Goal: Task Accomplishment & Management: Manage account settings

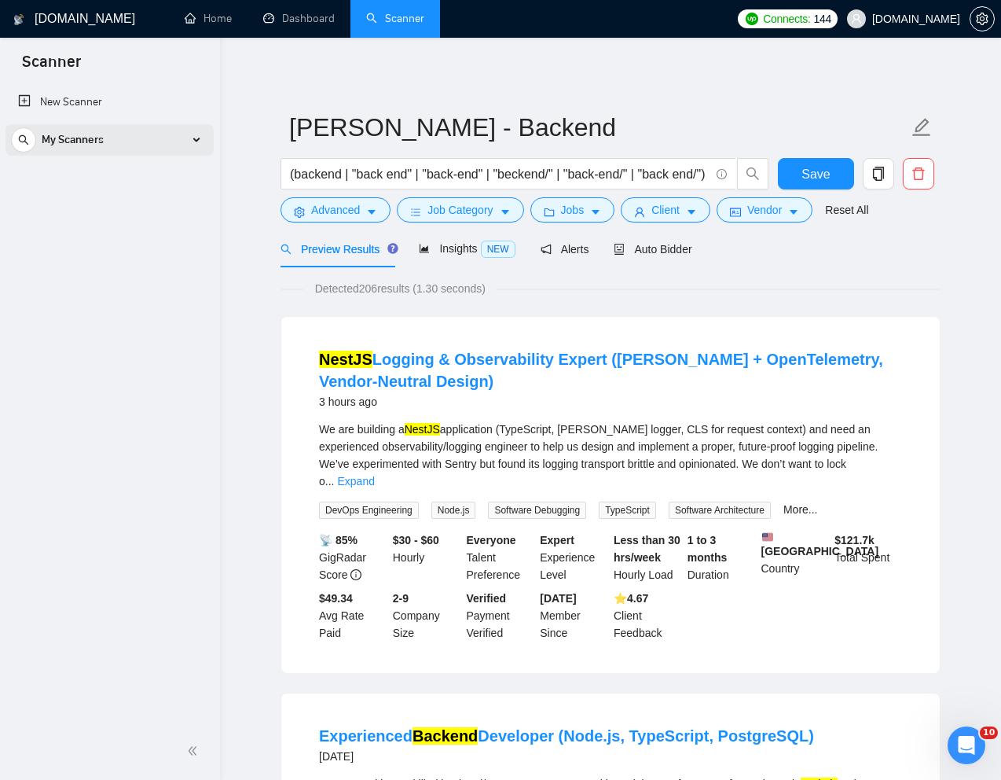
click at [169, 149] on div "My Scanners" at bounding box center [109, 139] width 197 height 31
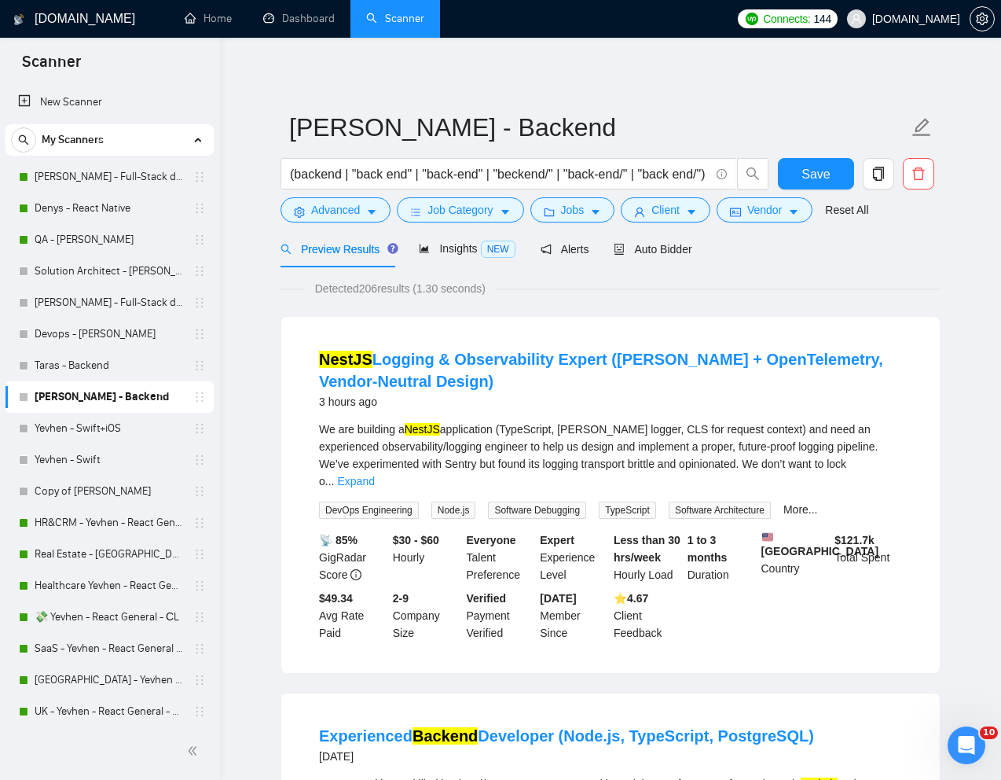
drag, startPoint x: 108, startPoint y: 185, endPoint x: 418, endPoint y: 257, distance: 318.0
click at [108, 185] on link "[PERSON_NAME] - Full-Stack dev" at bounding box center [109, 176] width 149 height 31
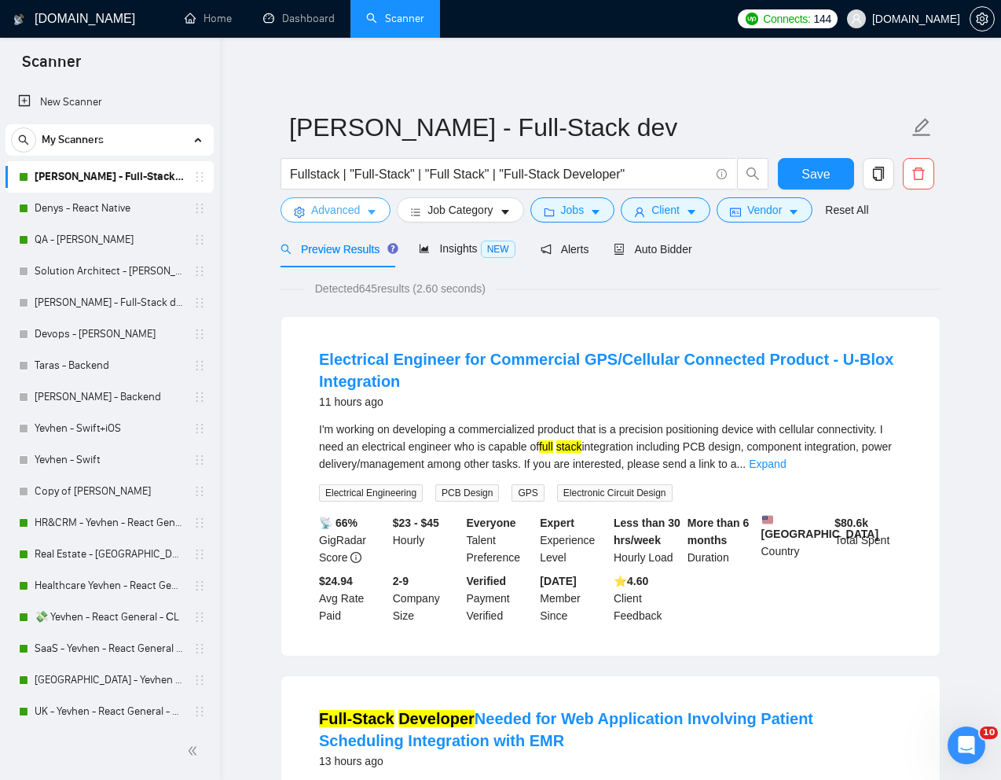
click at [344, 211] on span "Advanced" at bounding box center [335, 209] width 49 height 17
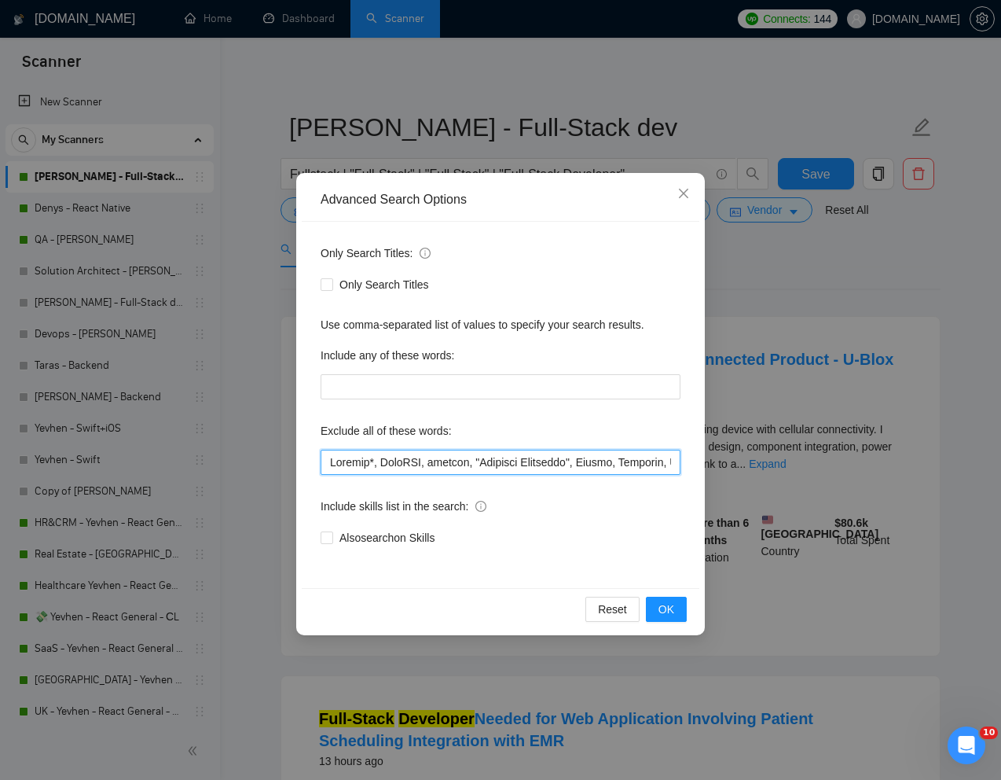
click at [328, 466] on input "text" at bounding box center [501, 462] width 360 height 25
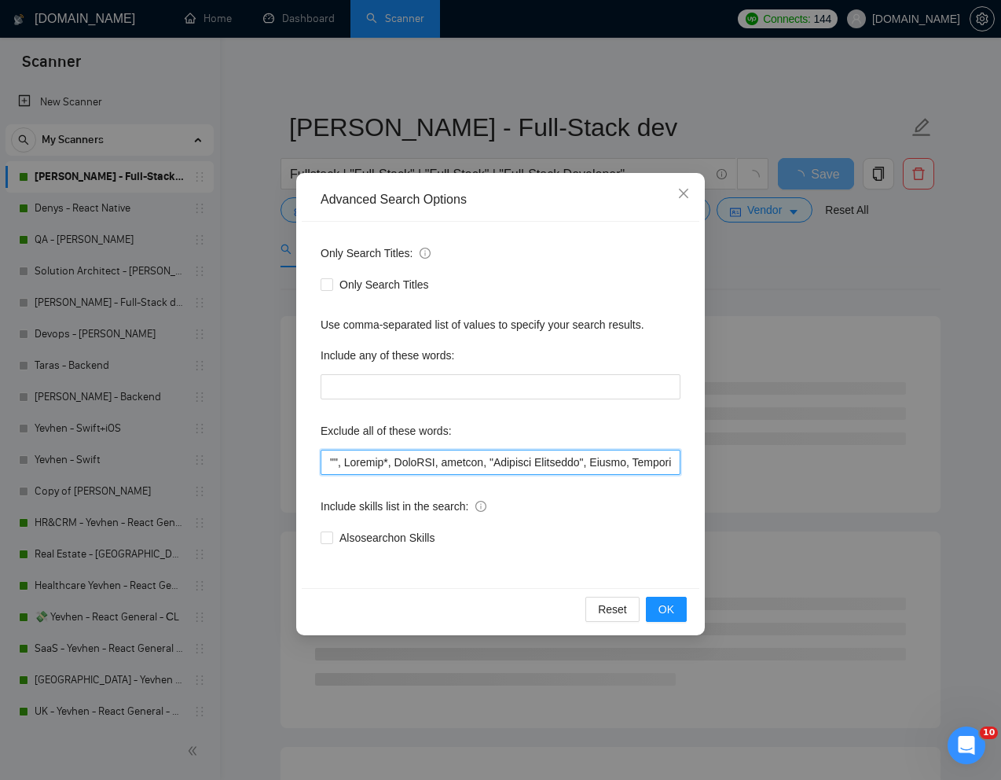
paste input "electrical engineer"
type input ""electrical engineer", Shopify*, FastAPI, igaming, "Linkedin Marketing", Ubuntu…"
click at [662, 600] on span "OK" at bounding box center [667, 608] width 16 height 17
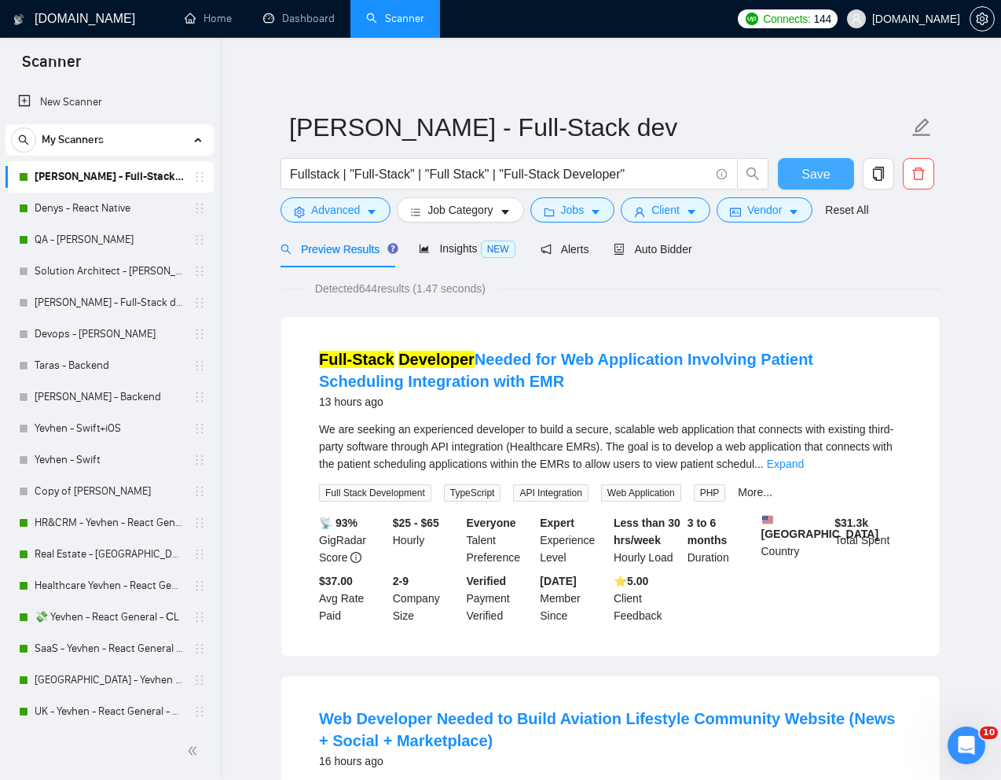
click at [806, 168] on span "Save" at bounding box center [816, 174] width 28 height 20
